Goal: Information Seeking & Learning: Learn about a topic

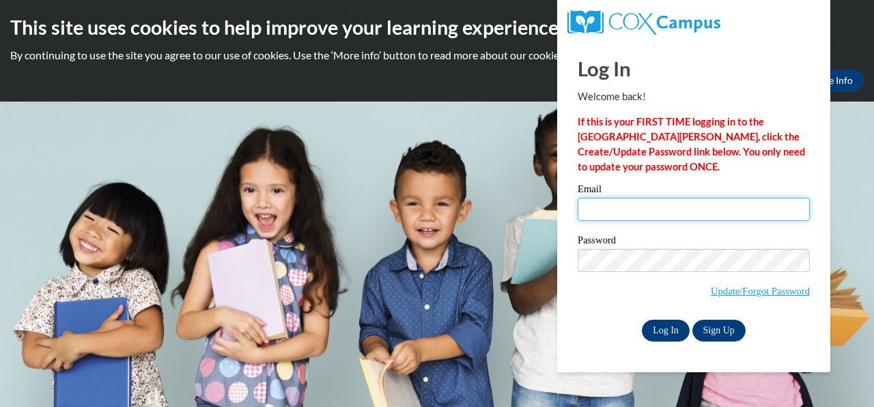
type input "csmith4030@yahoo.com"
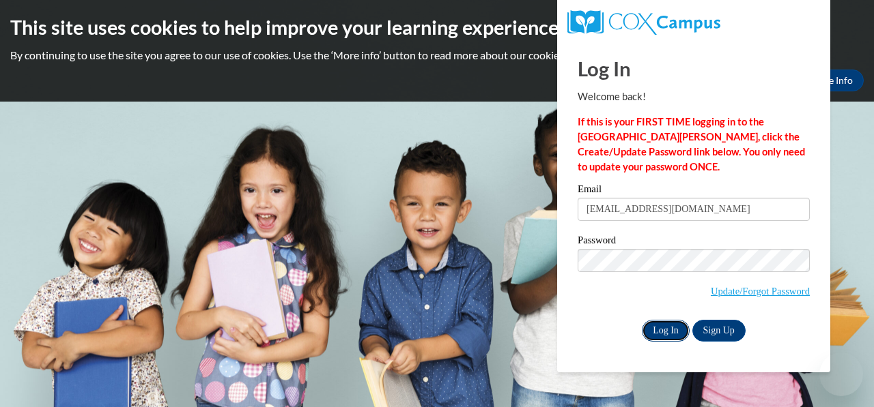
click at [654, 328] on input "Log In" at bounding box center [666, 331] width 48 height 22
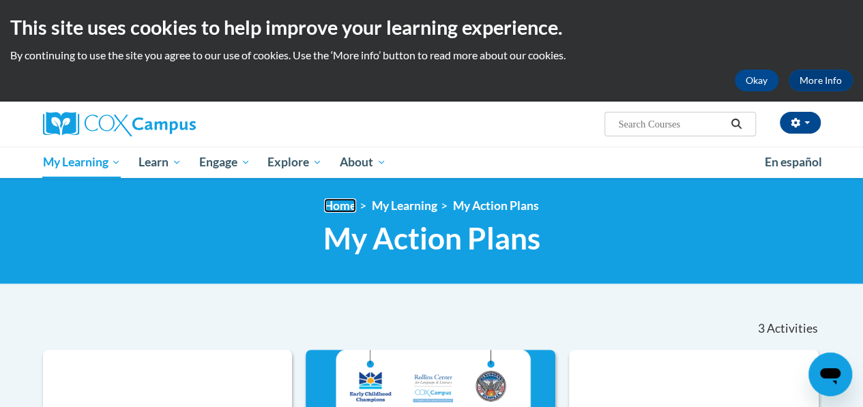
click at [345, 201] on link "Home" at bounding box center [340, 206] width 32 height 14
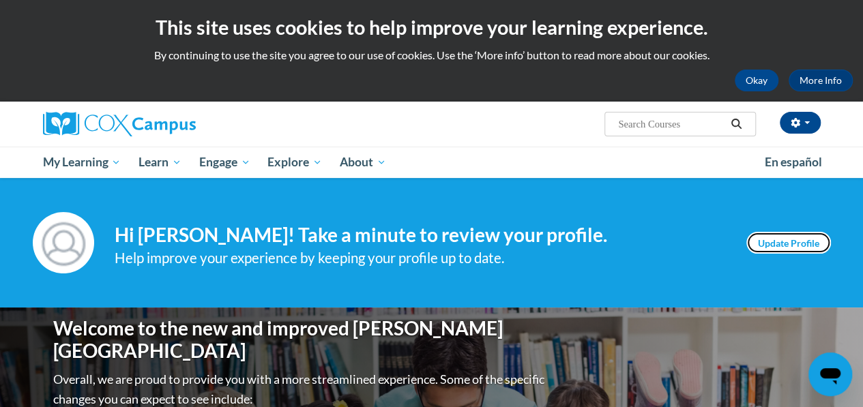
click at [771, 238] on link "Update Profile" at bounding box center [789, 243] width 85 height 22
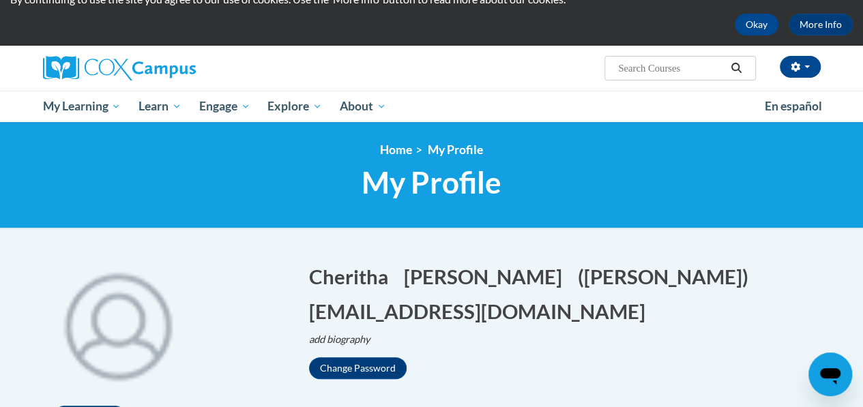
scroll to position [55, 0]
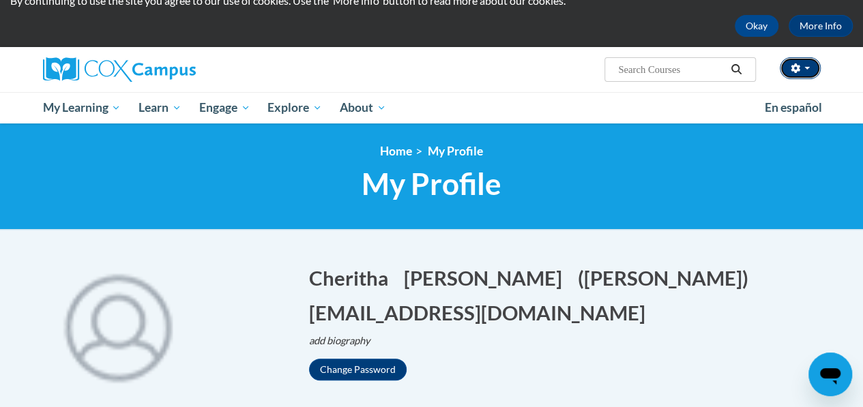
click at [808, 70] on span "button" at bounding box center [807, 68] width 5 height 3
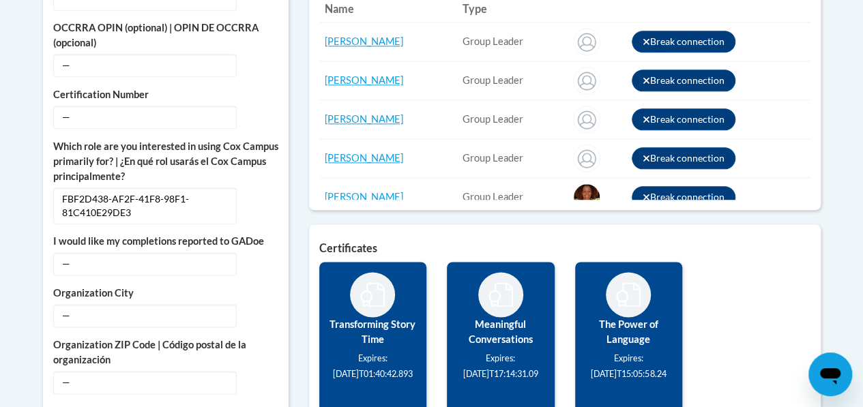
scroll to position [740, 0]
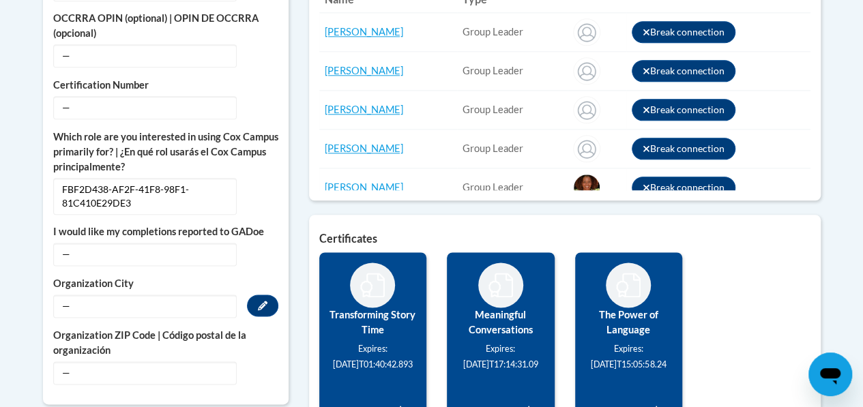
click at [90, 295] on span "—" at bounding box center [145, 306] width 184 height 23
click at [261, 301] on icon "Custom profile fields" at bounding box center [263, 306] width 10 height 10
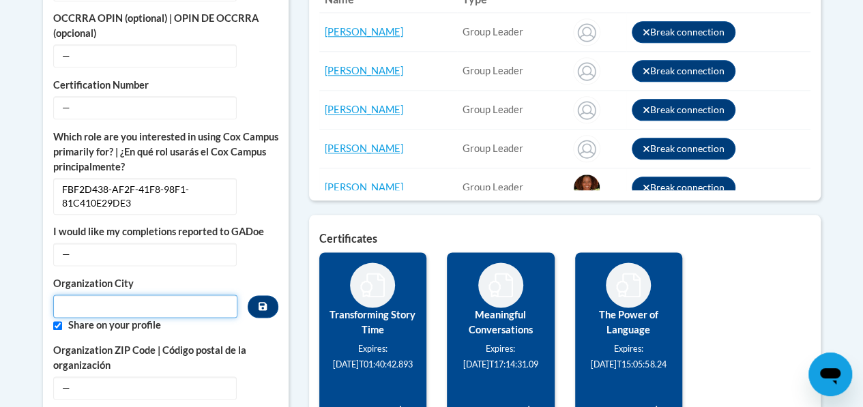
click at [152, 295] on input "Metadata input" at bounding box center [145, 306] width 185 height 23
type input "ATLANTA"
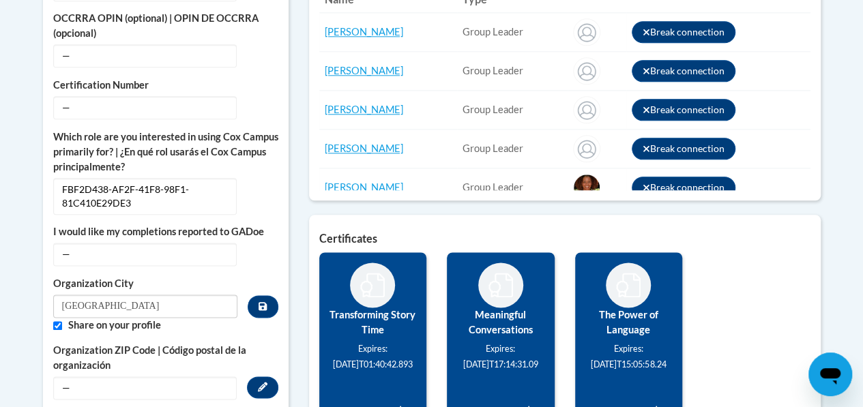
click at [103, 377] on span "—" at bounding box center [145, 388] width 184 height 23
click at [266, 382] on icon "Custom profile fields" at bounding box center [263, 387] width 10 height 10
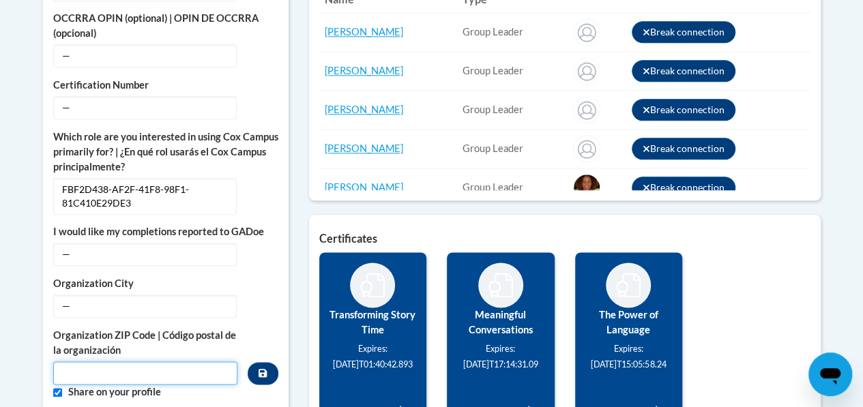
click at [164, 362] on input "Metadata input" at bounding box center [145, 373] width 185 height 23
type input "30313"
click at [266, 369] on icon "Custom profile fields" at bounding box center [263, 373] width 8 height 8
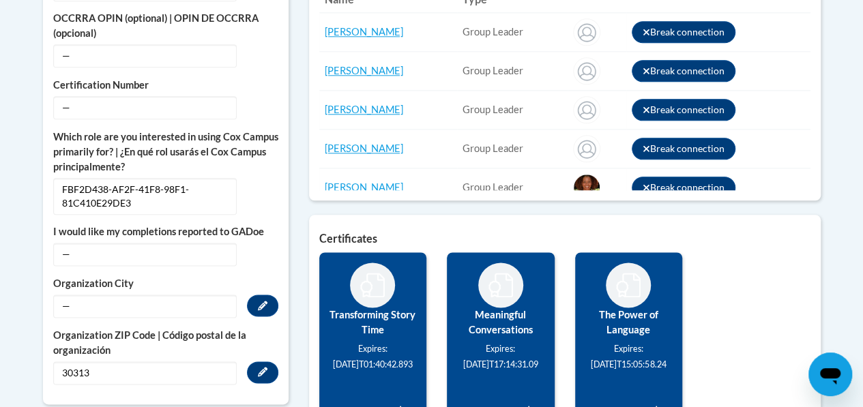
click at [234, 295] on span "—" at bounding box center [145, 306] width 184 height 23
click at [262, 301] on icon "Custom profile fields" at bounding box center [263, 306] width 10 height 10
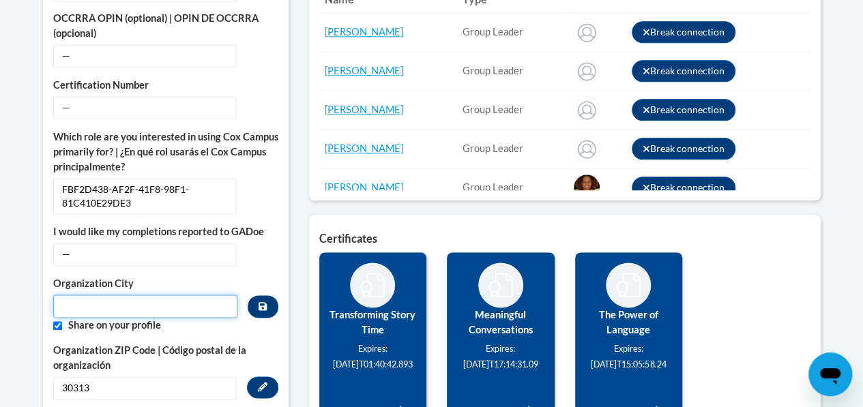
click at [210, 295] on input "Metadata input" at bounding box center [145, 306] width 185 height 23
type input "ATLANTA"
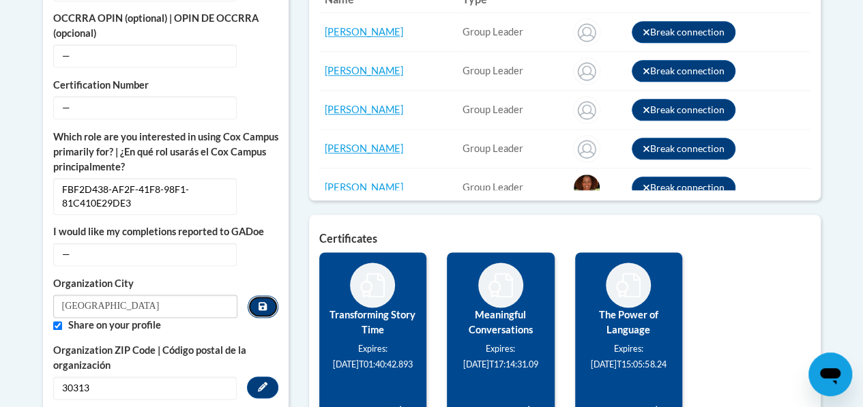
click at [266, 302] on icon "Custom profile fields" at bounding box center [263, 306] width 8 height 8
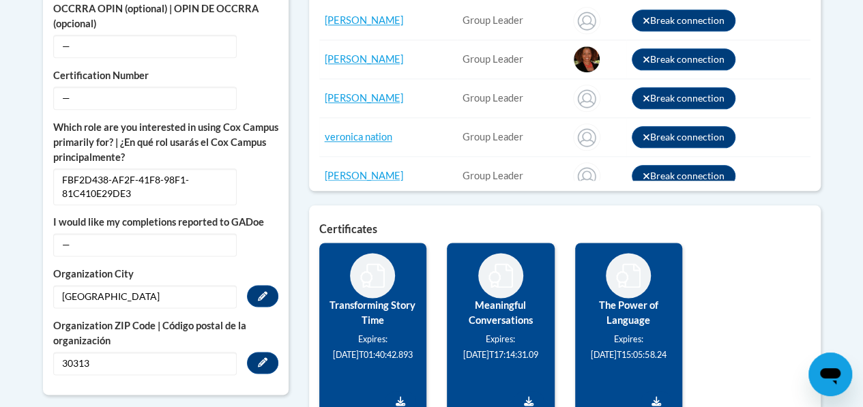
scroll to position [113, 0]
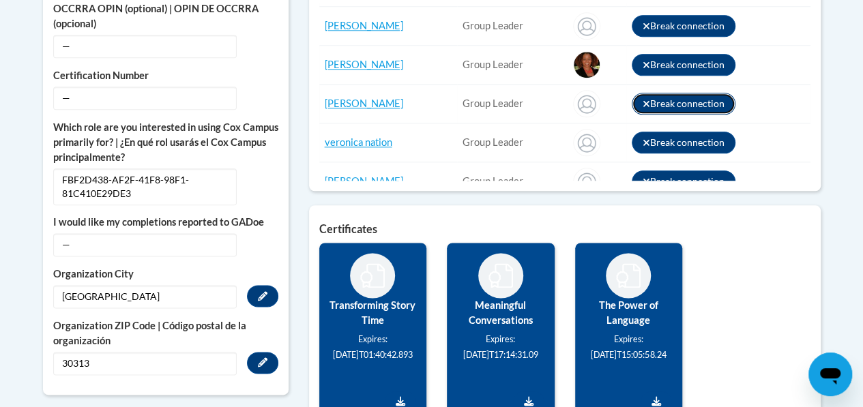
click at [650, 102] on icon at bounding box center [647, 104] width 6 height 6
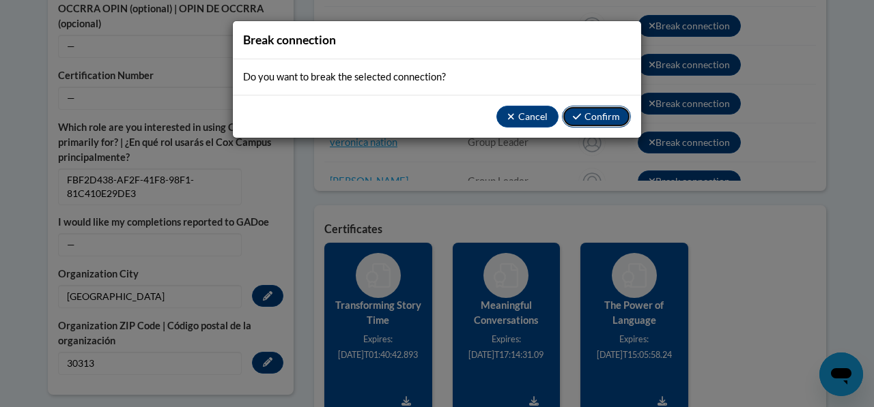
click at [607, 120] on button "Confirm" at bounding box center [596, 117] width 69 height 22
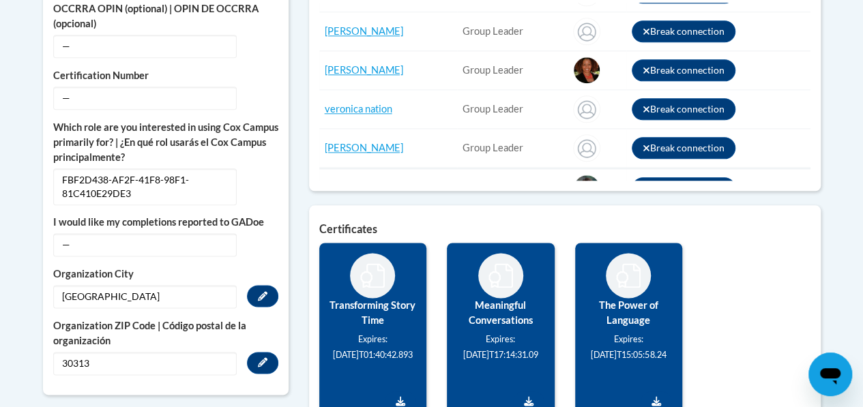
scroll to position [103, 0]
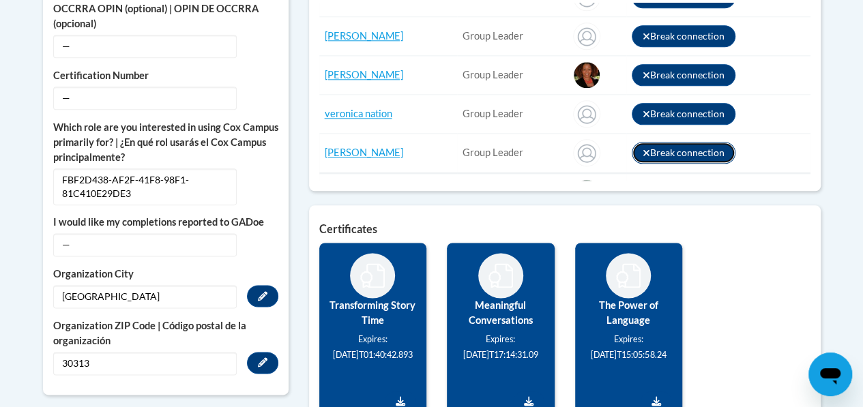
click at [650, 149] on icon at bounding box center [647, 153] width 8 height 10
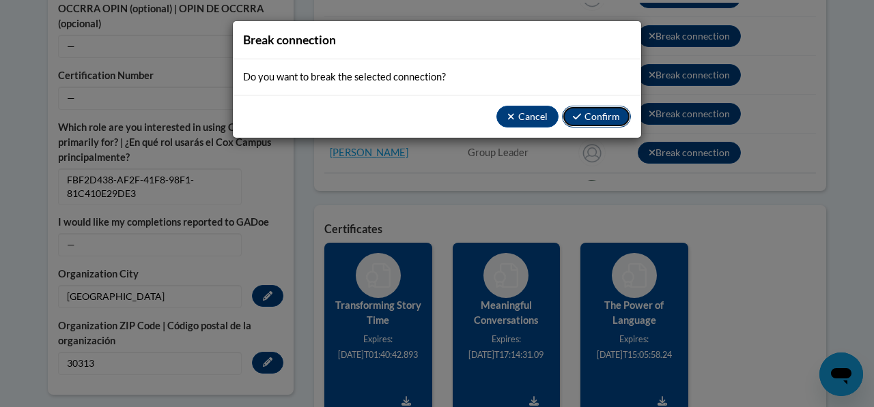
click at [612, 118] on button "Confirm" at bounding box center [596, 117] width 69 height 22
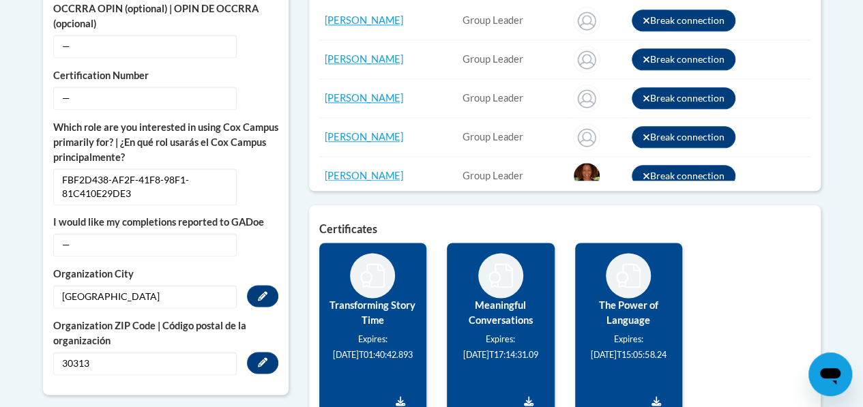
scroll to position [0, 0]
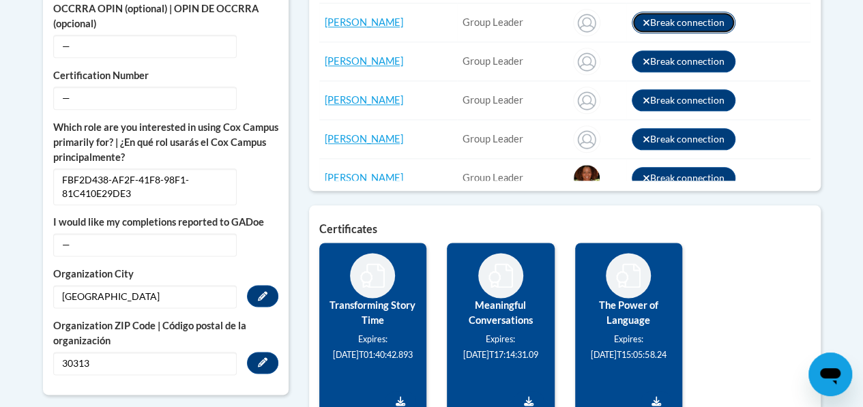
click at [650, 21] on icon at bounding box center [647, 23] width 8 height 10
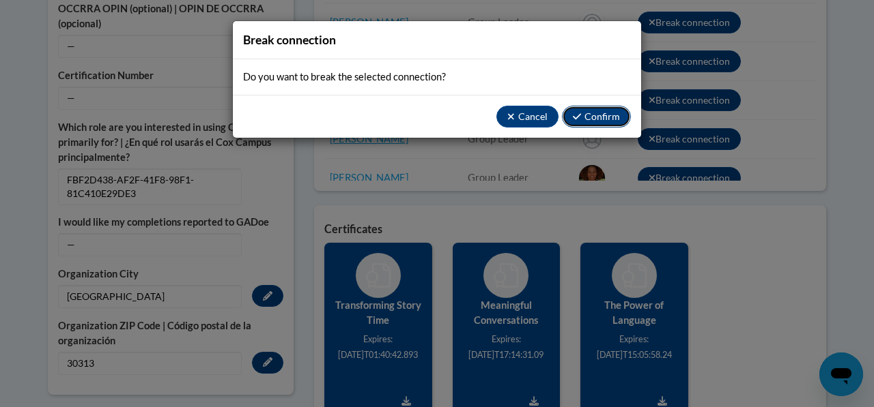
click at [597, 113] on button "Confirm" at bounding box center [596, 117] width 69 height 22
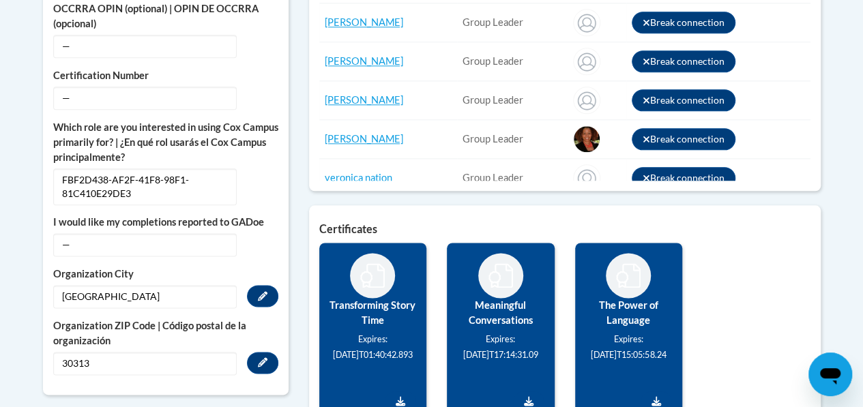
click at [825, 25] on div "246 Completions 31 Certificates 1.5 CEUs 0 Badges here" at bounding box center [565, 137] width 532 height 785
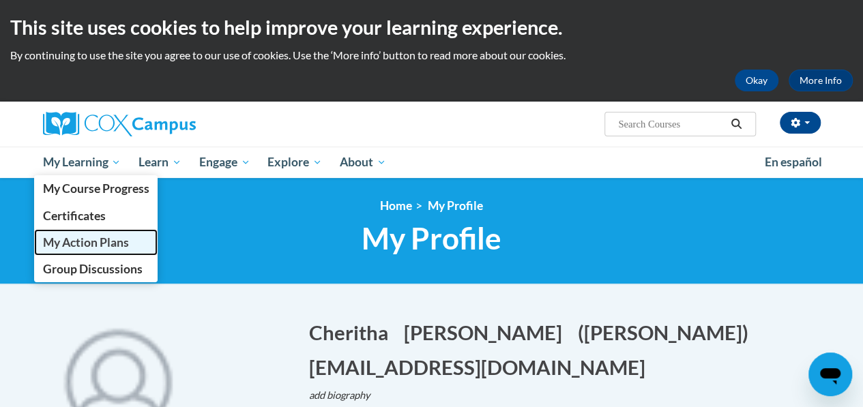
click at [78, 242] on span "My Action Plans" at bounding box center [85, 242] width 86 height 14
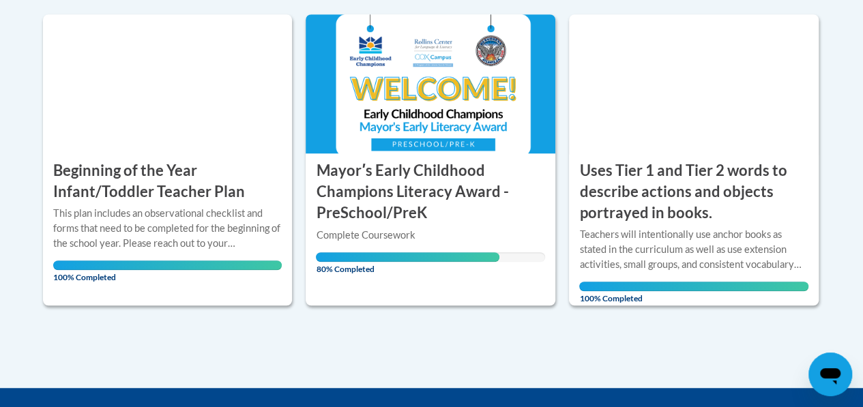
scroll to position [367, 0]
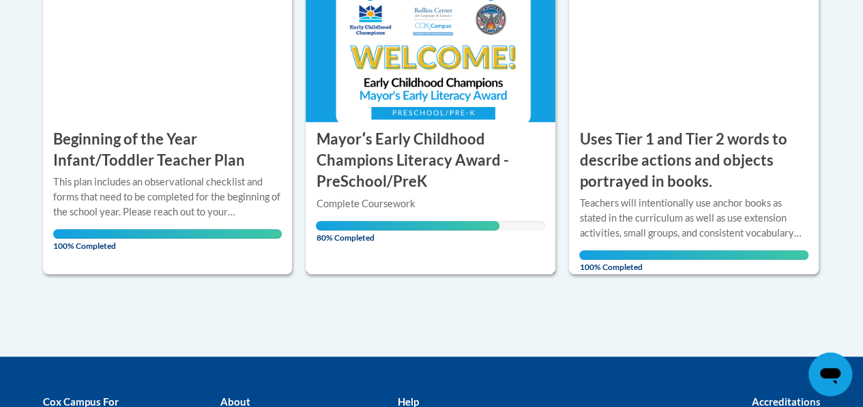
click at [392, 131] on h3 "Mayorʹs Early Childhood Champions Literacy Award - PreSchool/PreK" at bounding box center [430, 160] width 229 height 63
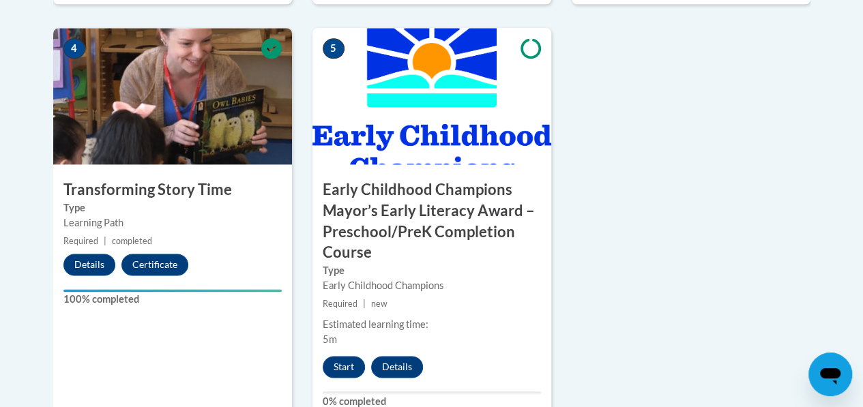
scroll to position [896, 0]
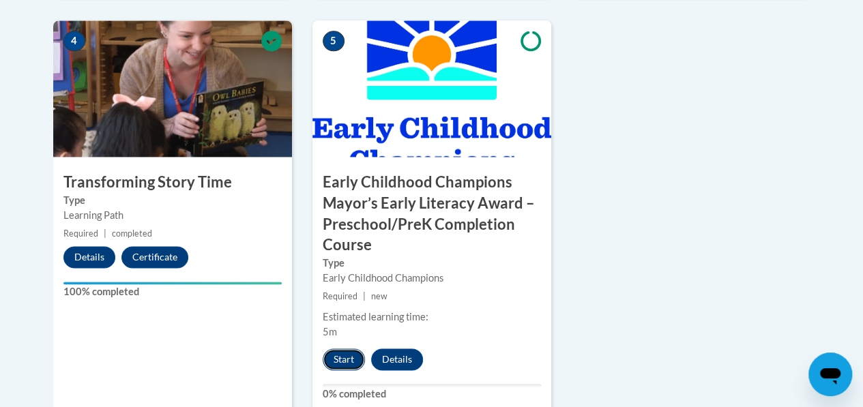
click at [342, 354] on button "Start" at bounding box center [344, 360] width 42 height 22
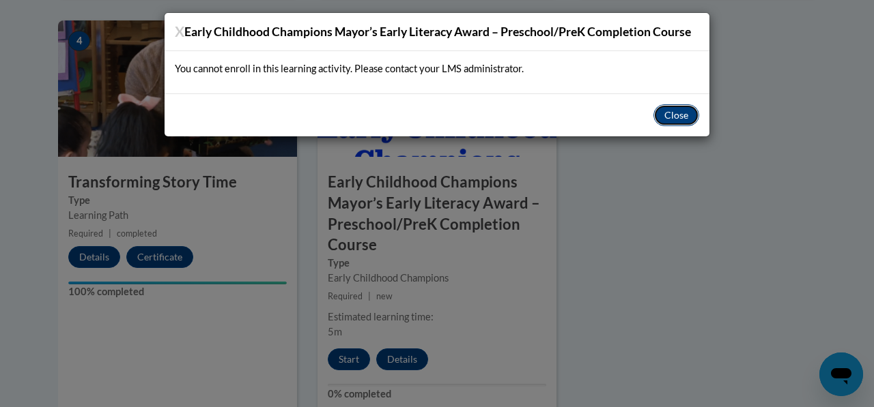
click at [696, 115] on button "Close" at bounding box center [676, 115] width 46 height 22
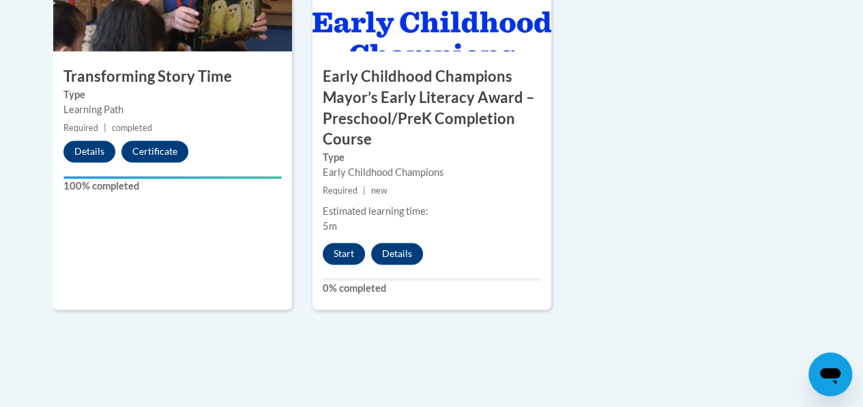
scroll to position [1003, 0]
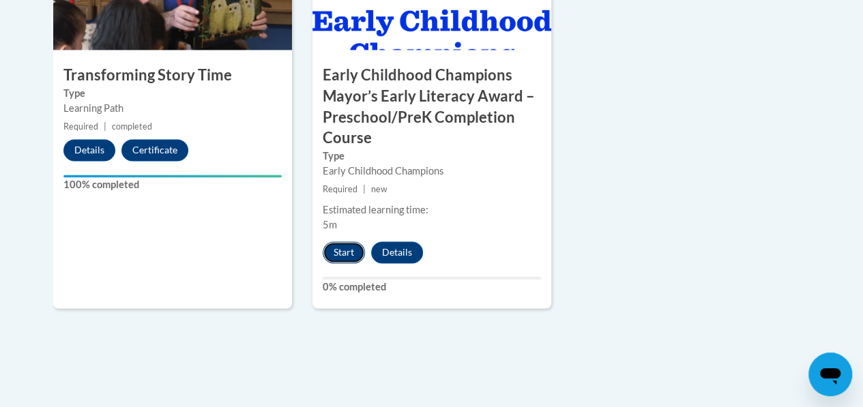
click at [337, 249] on button "Start" at bounding box center [344, 253] width 42 height 22
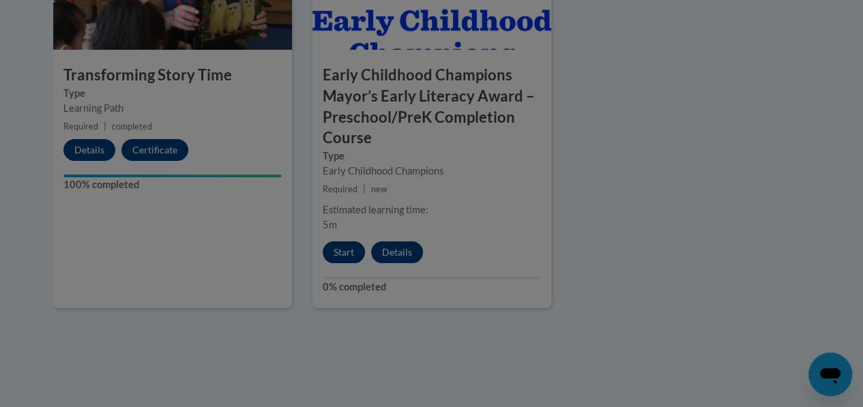
click at [337, 249] on div at bounding box center [431, 203] width 863 height 407
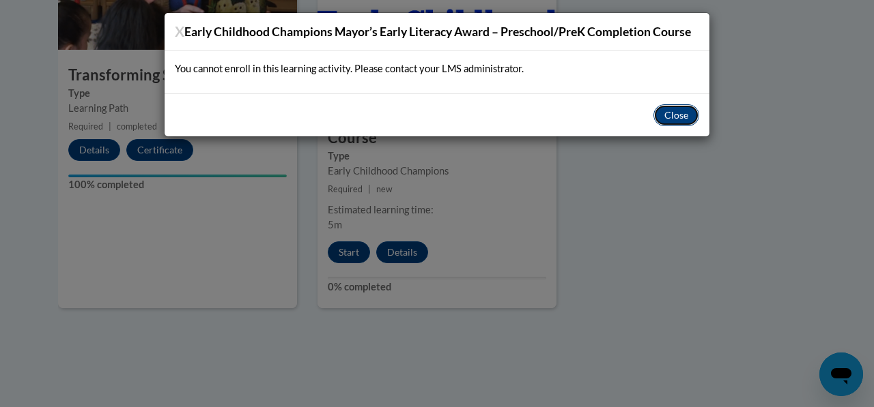
click at [691, 110] on button "Close" at bounding box center [676, 115] width 46 height 22
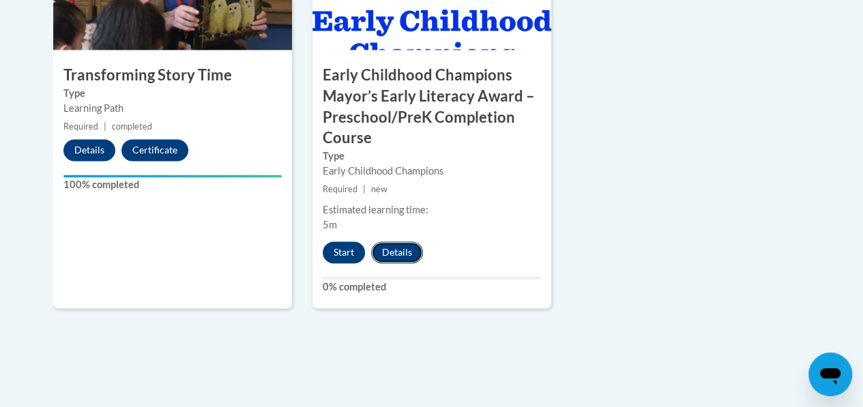
click at [418, 254] on button "Details" at bounding box center [397, 253] width 52 height 22
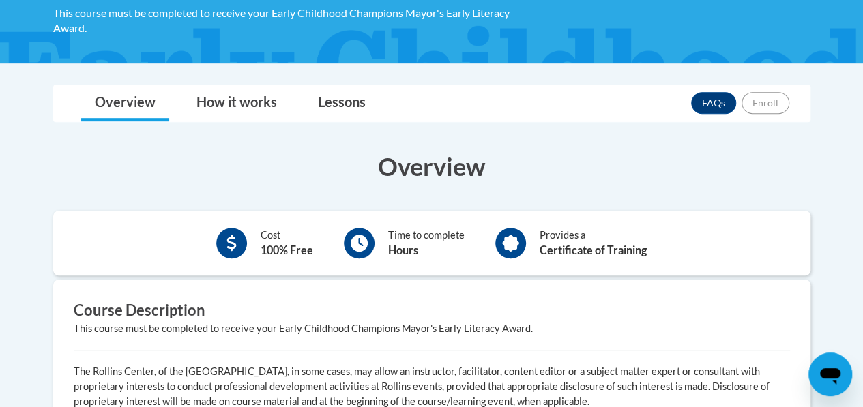
scroll to position [384, 0]
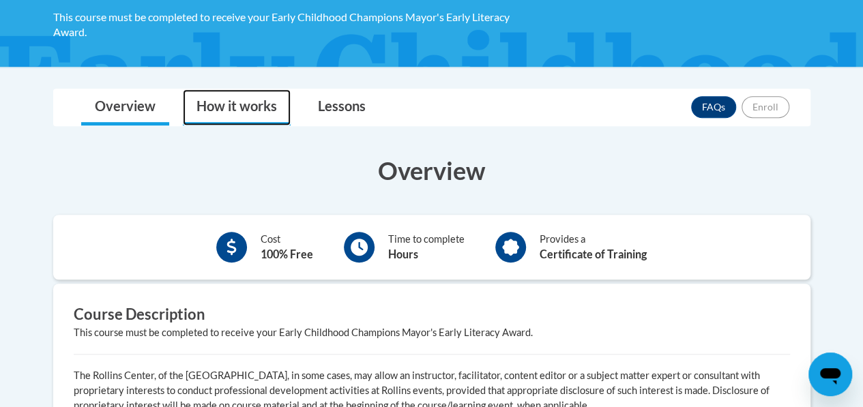
click at [244, 109] on link "How it works" at bounding box center [237, 107] width 108 height 36
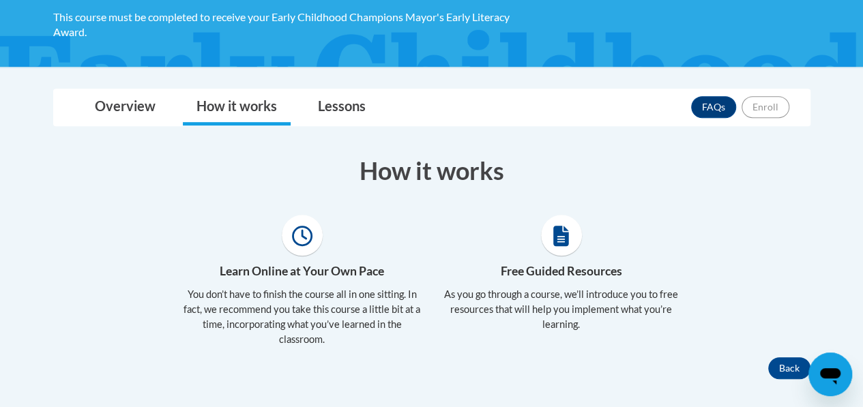
click at [333, 227] on div at bounding box center [302, 235] width 239 height 41
click at [345, 108] on link "Lessons" at bounding box center [341, 107] width 75 height 36
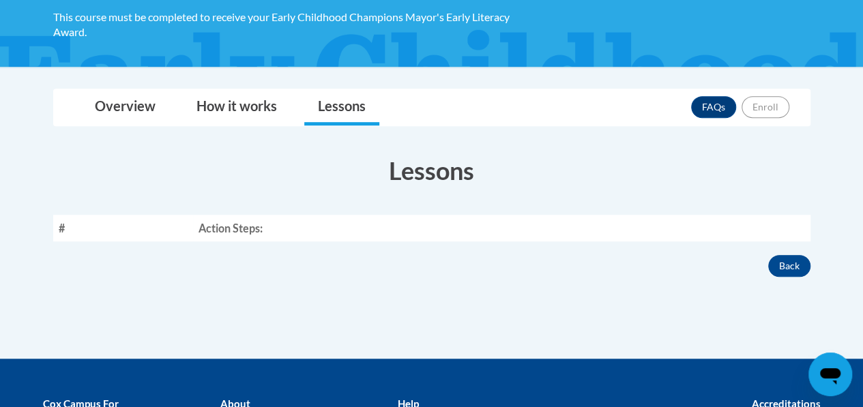
click at [257, 231] on th "Action Steps:" at bounding box center [501, 228] width 617 height 27
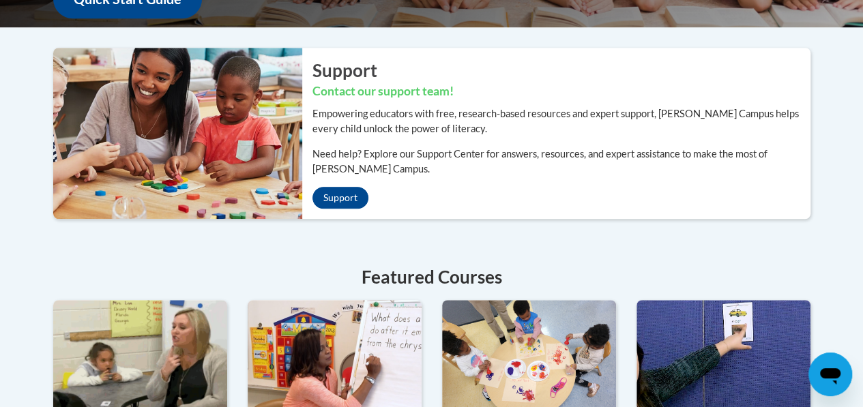
scroll to position [416, 0]
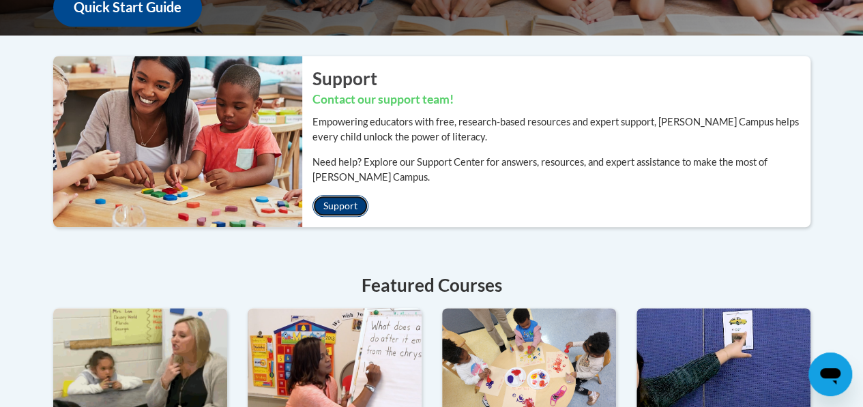
click at [352, 202] on link "Support" at bounding box center [341, 206] width 56 height 22
